Goal: Task Accomplishment & Management: Use online tool/utility

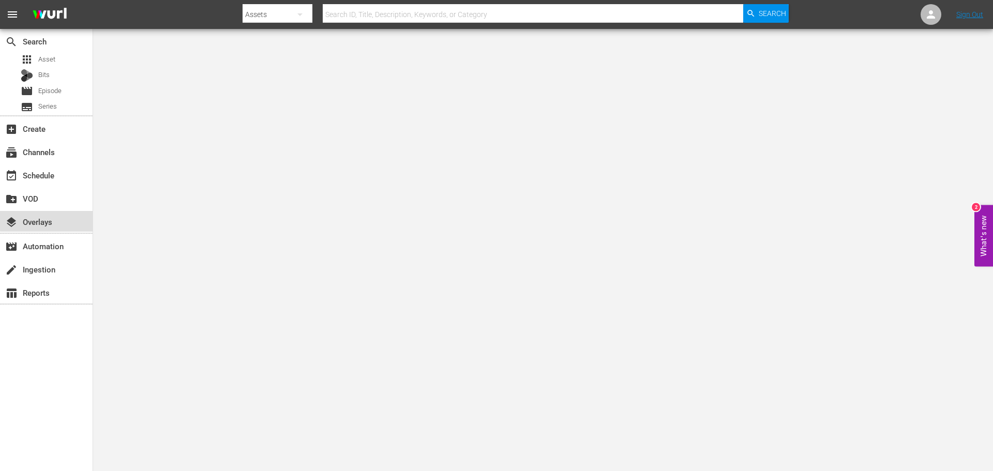
click at [63, 219] on div "layers Overlays" at bounding box center [46, 221] width 93 height 21
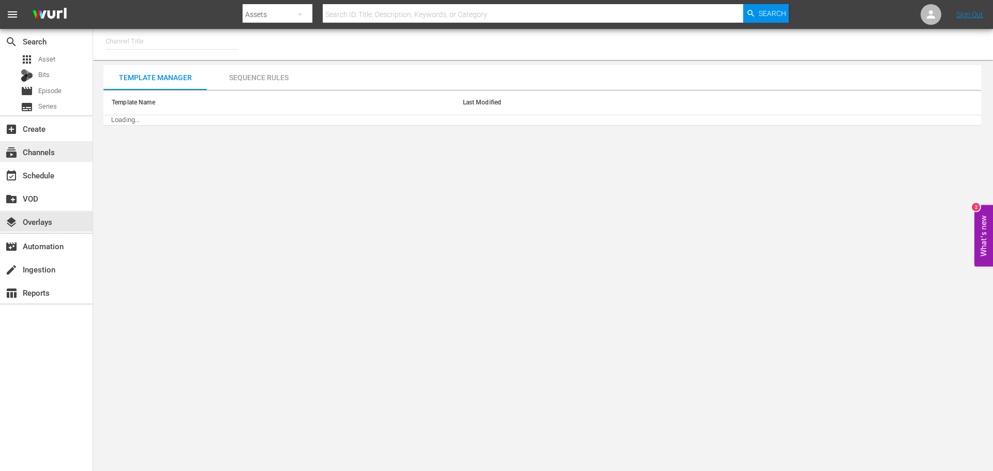
click at [40, 143] on div "subscriptions Channels" at bounding box center [46, 151] width 93 height 21
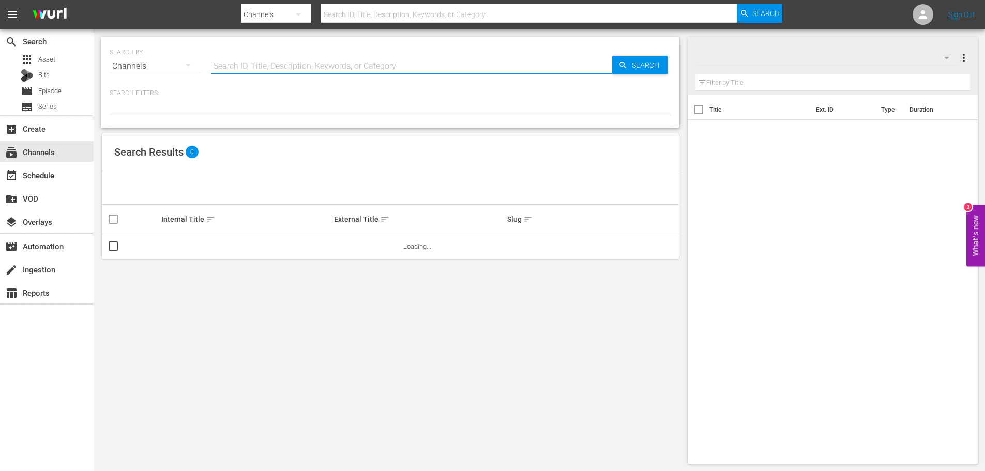
click at [258, 70] on input "text" at bounding box center [411, 66] width 401 height 25
click at [463, 160] on div "Search Results 0" at bounding box center [390, 152] width 577 height 38
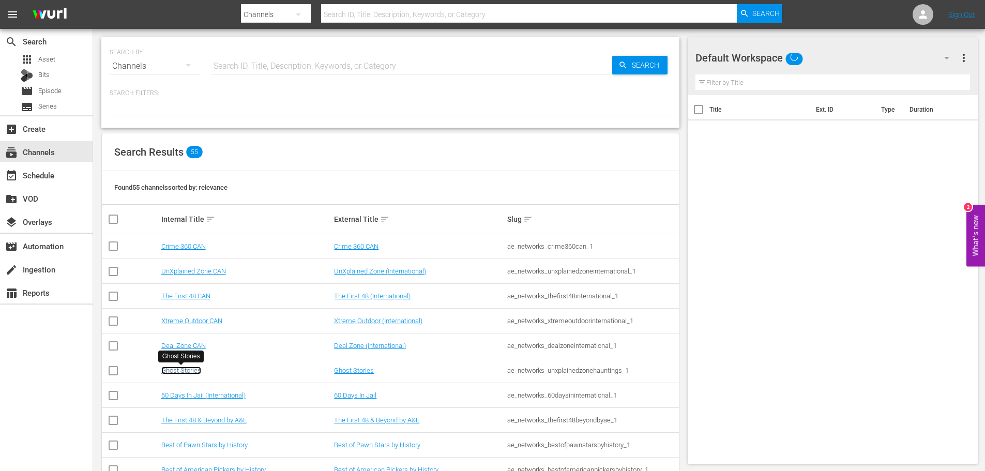
click at [197, 370] on link "Ghost Stories" at bounding box center [181, 371] width 40 height 8
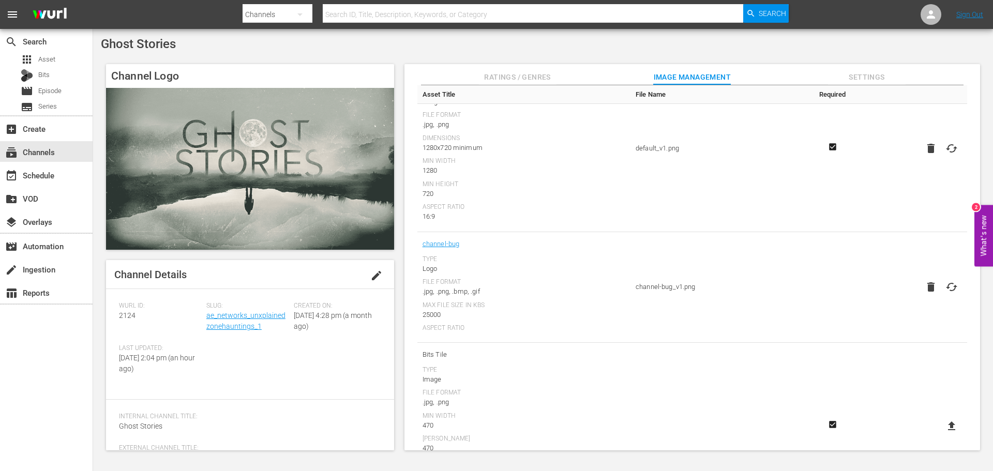
scroll to position [103, 0]
click at [930, 287] on icon "button" at bounding box center [930, 285] width 7 height 9
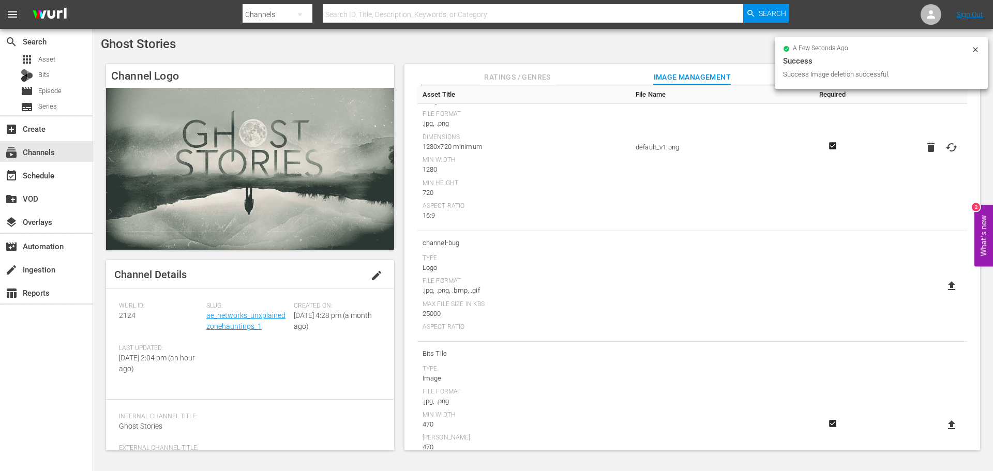
click at [948, 288] on icon at bounding box center [951, 285] width 7 height 9
click at [942, 295] on input "file" at bounding box center [941, 295] width 1 height 1
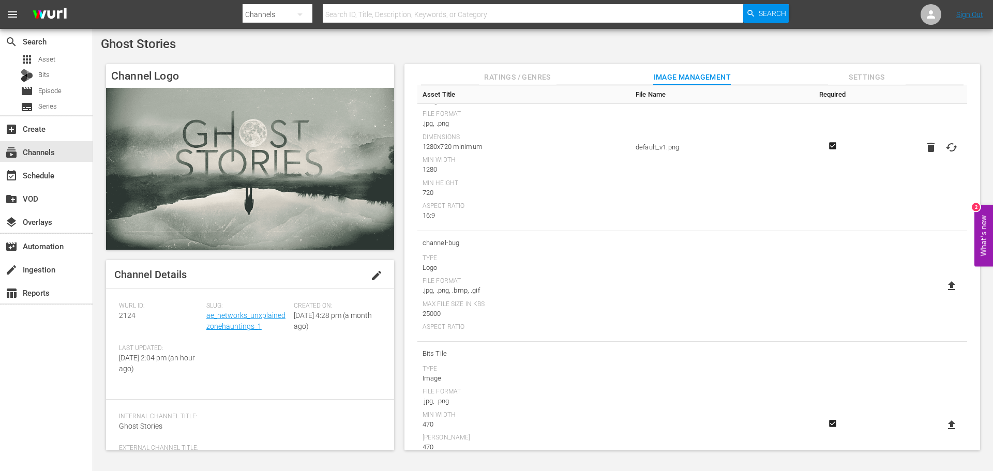
type input "C:\fakepath\GhostStories_Logo_Stacked_White.png"
click at [42, 219] on div "layers Overlays" at bounding box center [29, 220] width 58 height 9
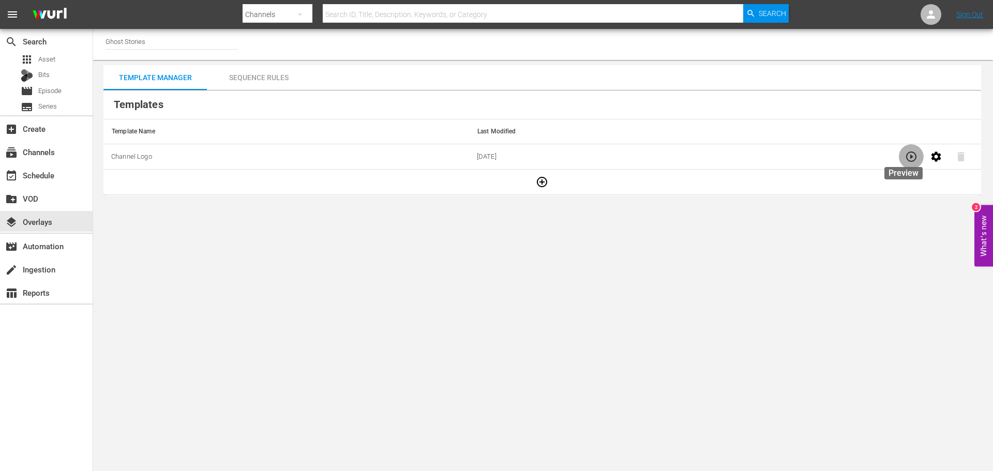
click at [905, 157] on icon "button" at bounding box center [911, 157] width 12 height 12
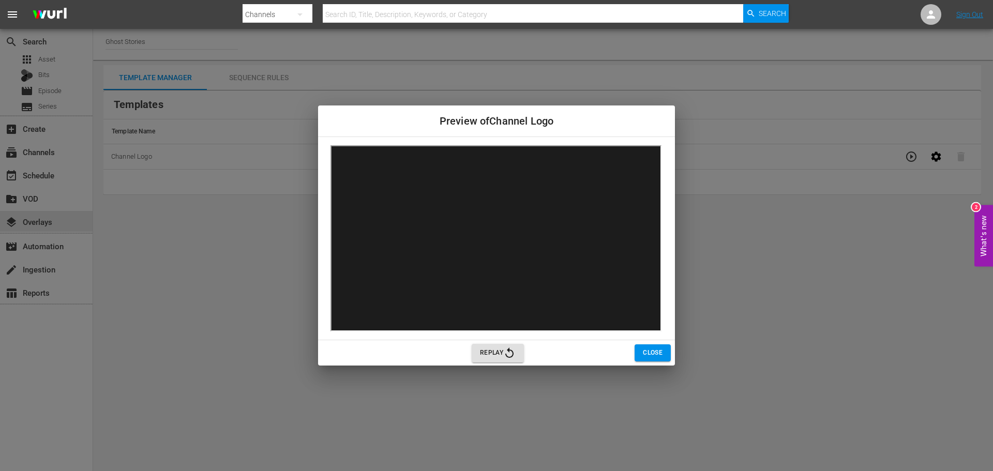
click at [648, 348] on span "Close" at bounding box center [653, 353] width 20 height 11
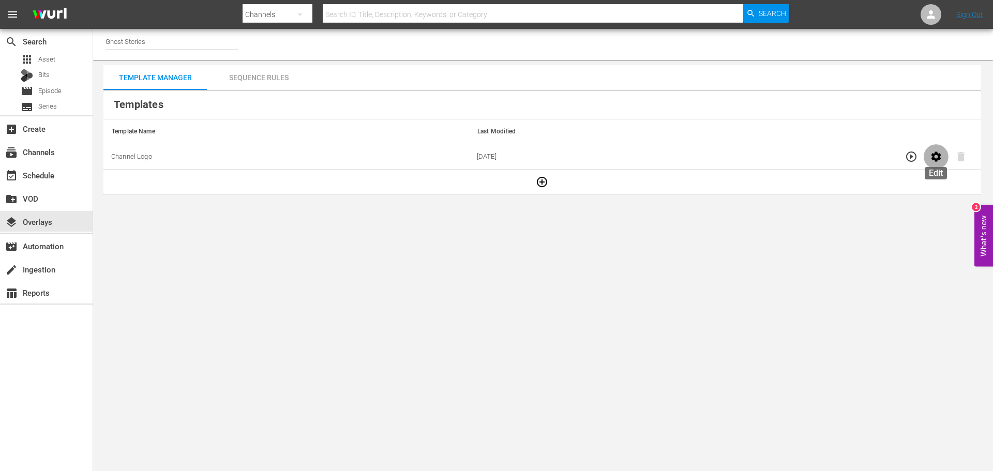
click at [937, 157] on icon "button" at bounding box center [936, 157] width 12 height 12
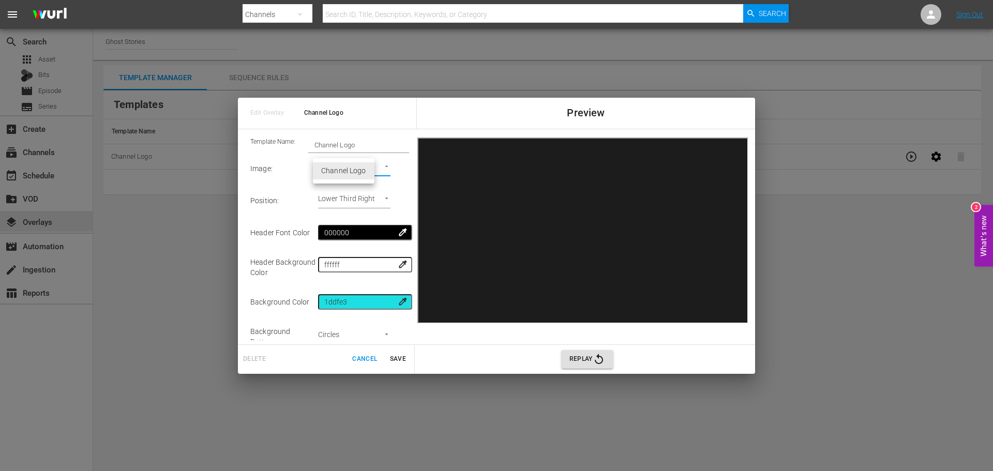
click at [351, 170] on body "menu Search By Channels Search ID, Title, Description, Keywords, or Category Se…" at bounding box center [496, 235] width 993 height 471
click at [348, 174] on li "Channel Logo" at bounding box center [344, 170] width 62 height 17
click at [348, 202] on body "menu Search By Channels Search ID, Title, Description, Keywords, or Category Se…" at bounding box center [496, 235] width 993 height 471
click at [351, 184] on li "Lower Third Left" at bounding box center [350, 185] width 74 height 17
click at [356, 202] on body "menu Search By Channels Search ID, Title, Description, Keywords, or Category Se…" at bounding box center [496, 235] width 993 height 471
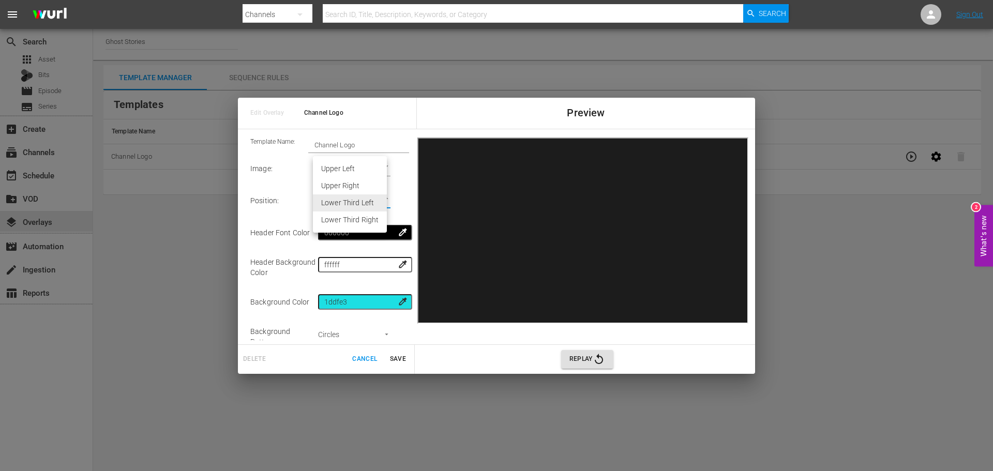
click at [356, 219] on li "Lower Third Right" at bounding box center [350, 220] width 74 height 17
type input "Lower Third Right"
click at [590, 362] on span "Replay" at bounding box center [587, 359] width 36 height 12
click at [593, 366] on button "Replay" at bounding box center [587, 359] width 52 height 19
click at [854, 384] on div "Edit Overlay Channel Logo Preview Template Name: Channel Logo Image : Channel L…" at bounding box center [496, 235] width 993 height 471
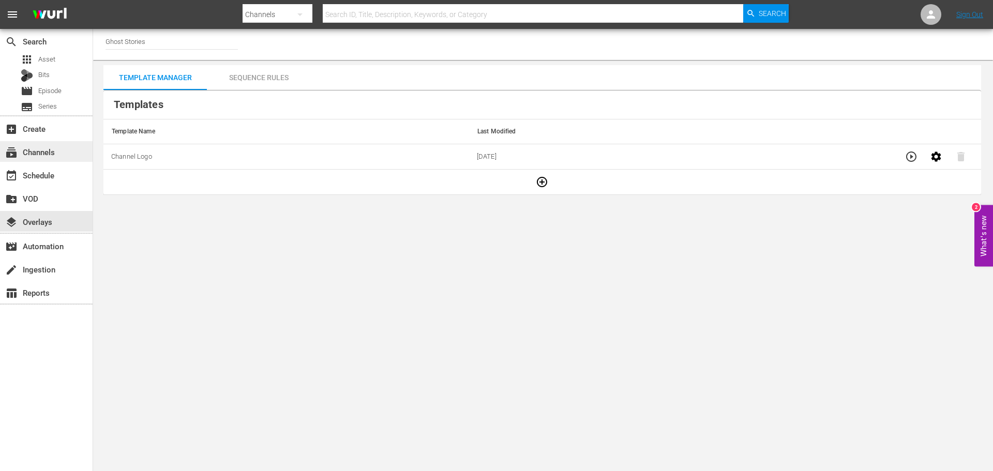
click at [68, 151] on div "subscriptions Channels" at bounding box center [46, 151] width 93 height 21
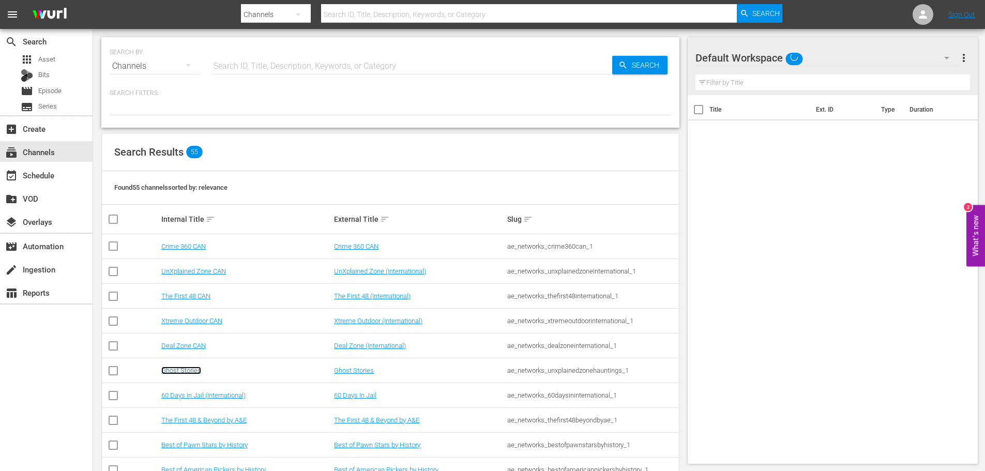
click at [188, 374] on link "Ghost Stories" at bounding box center [181, 371] width 40 height 8
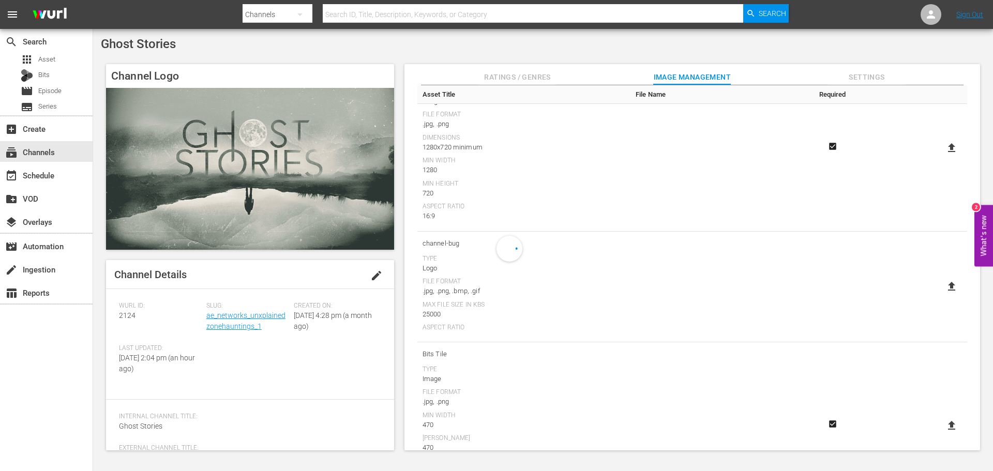
scroll to position [103, 0]
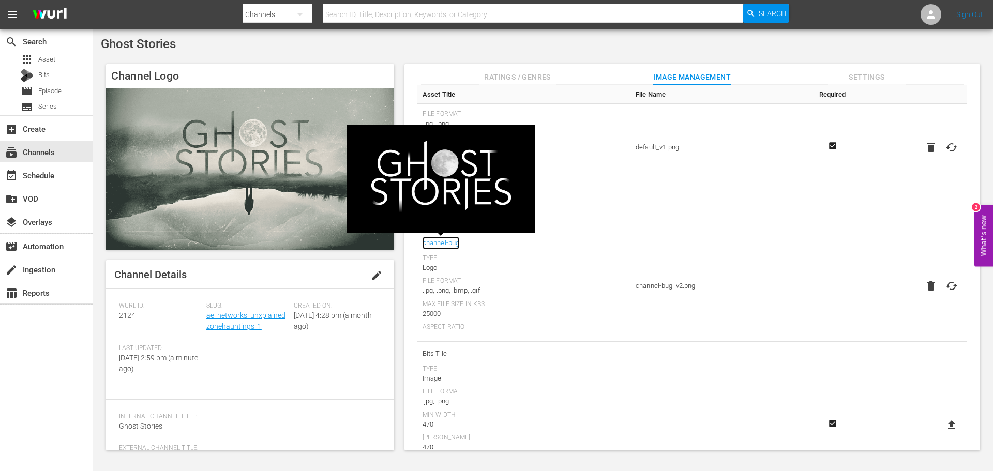
click at [446, 242] on link "channel-bug" at bounding box center [441, 242] width 37 height 13
click at [658, 277] on td "channel-bug_v2.png" at bounding box center [720, 286] width 179 height 111
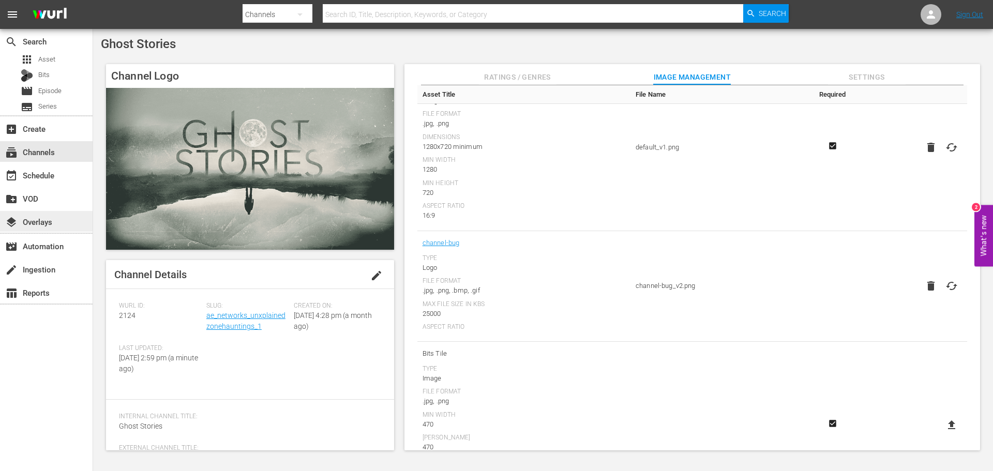
click at [51, 218] on div "layers Overlays" at bounding box center [29, 220] width 58 height 9
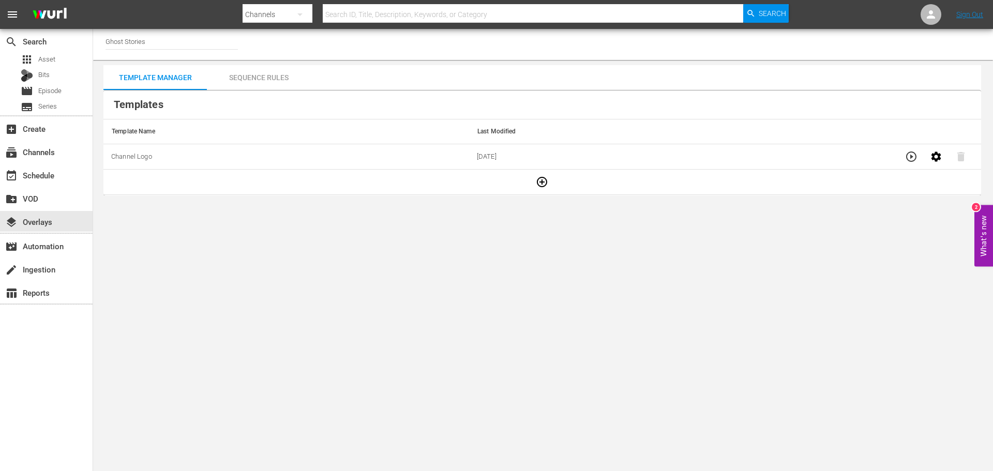
click at [910, 159] on button "button" at bounding box center [911, 156] width 25 height 25
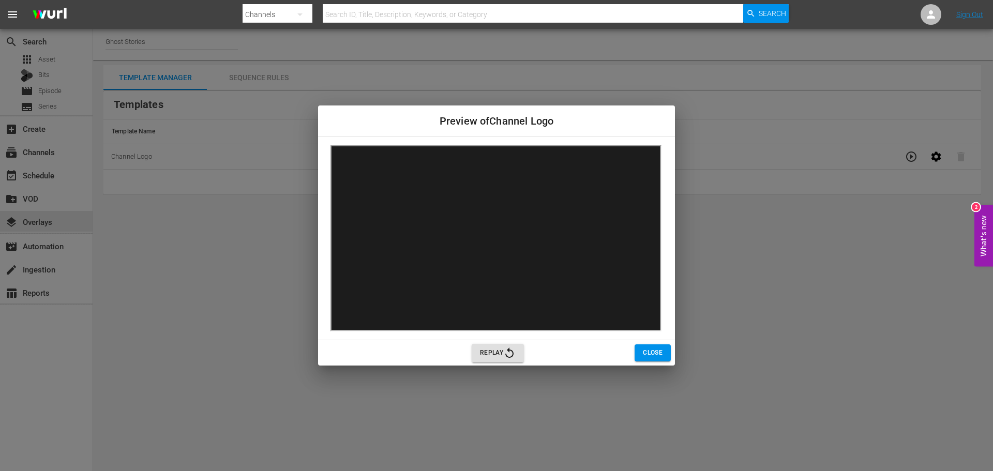
click at [660, 348] on span "Close" at bounding box center [653, 353] width 20 height 11
